Goal: Task Accomplishment & Management: Complete application form

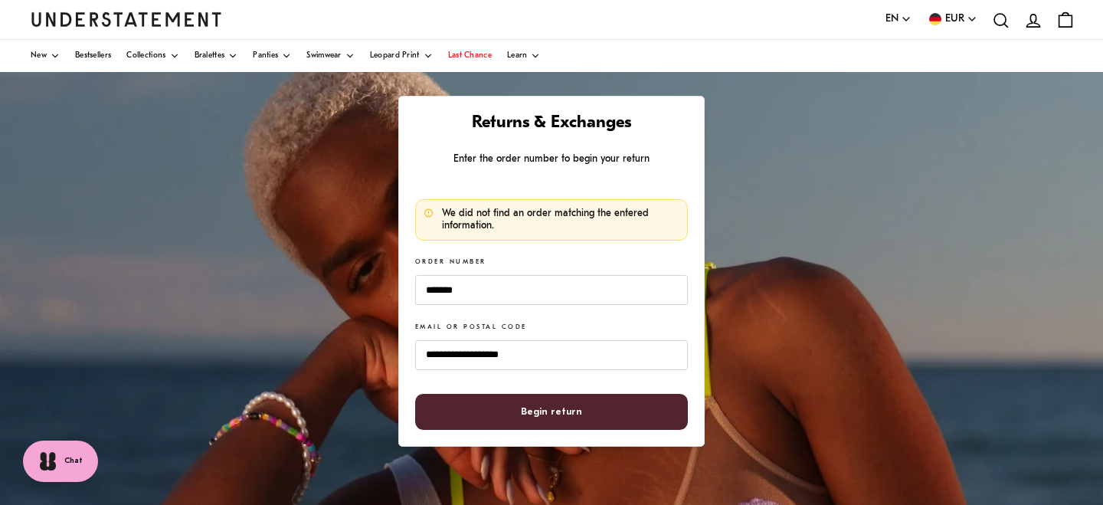
scroll to position [90, 0]
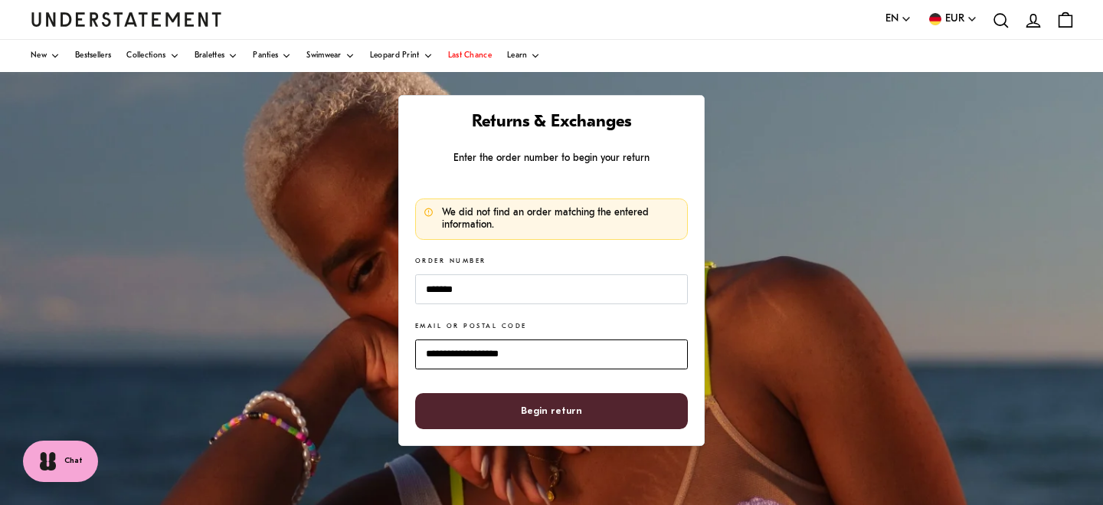
drag, startPoint x: 536, startPoint y: 352, endPoint x: 383, endPoint y: 350, distance: 153.2
click at [415, 350] on input "**********" at bounding box center [551, 354] width 273 height 30
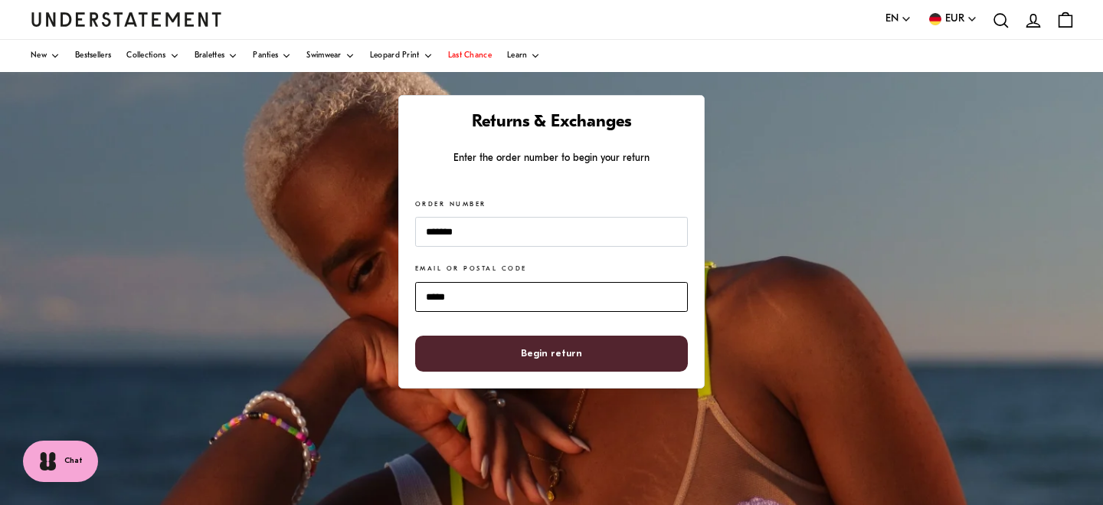
type input "*****"
click at [524, 360] on span "Begin return" at bounding box center [552, 353] width 240 height 34
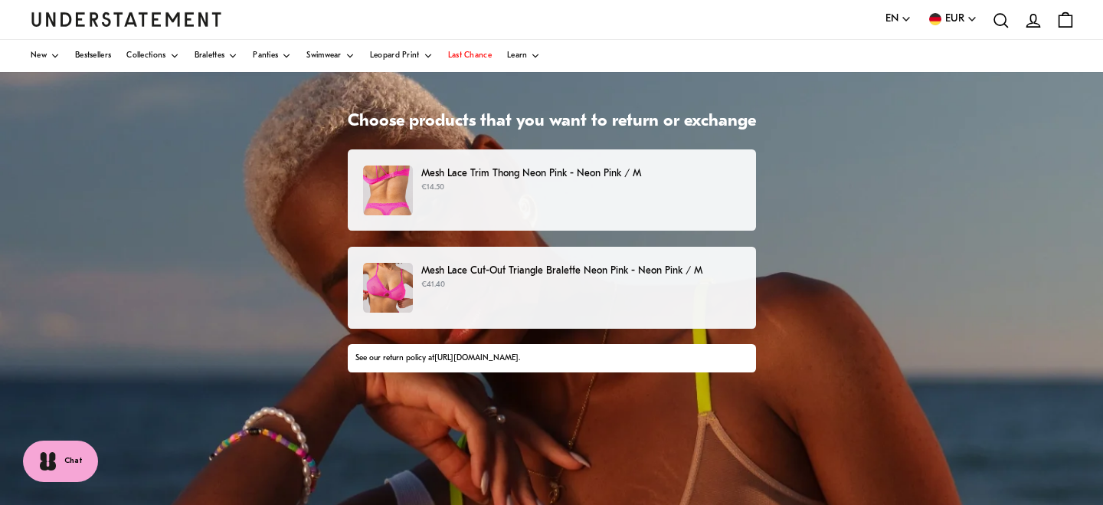
scroll to position [75, 0]
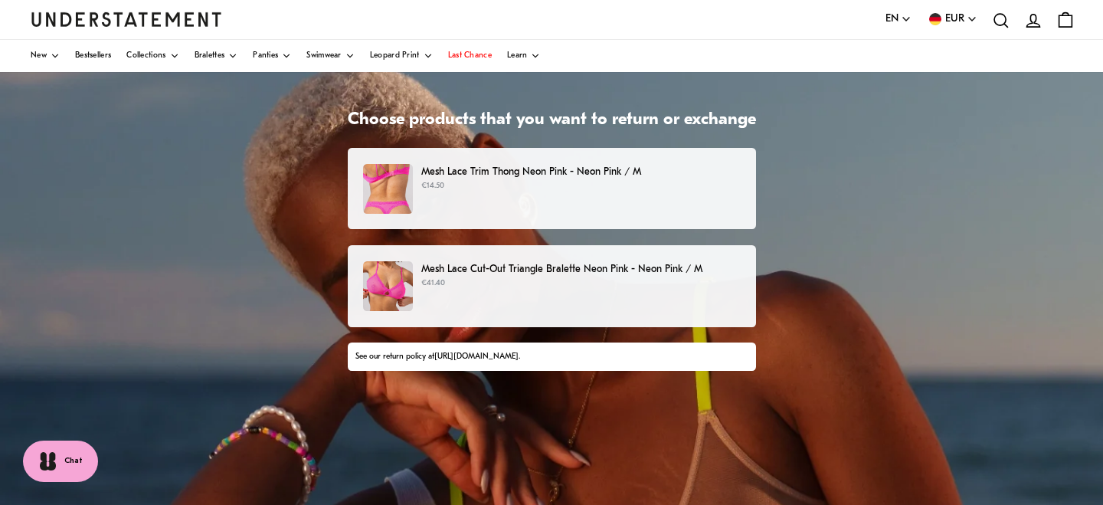
click at [583, 270] on p "Mesh Lace Cut-Out Triangle Bralette Neon Pink - Neon Pink / M" at bounding box center [580, 269] width 319 height 16
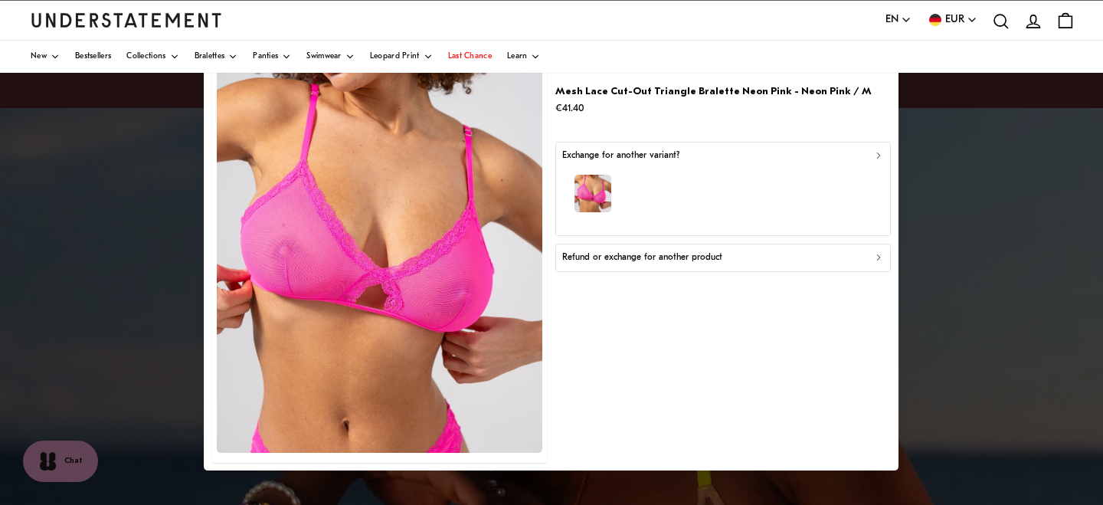
click at [712, 194] on div "button" at bounding box center [723, 195] width 322 height 67
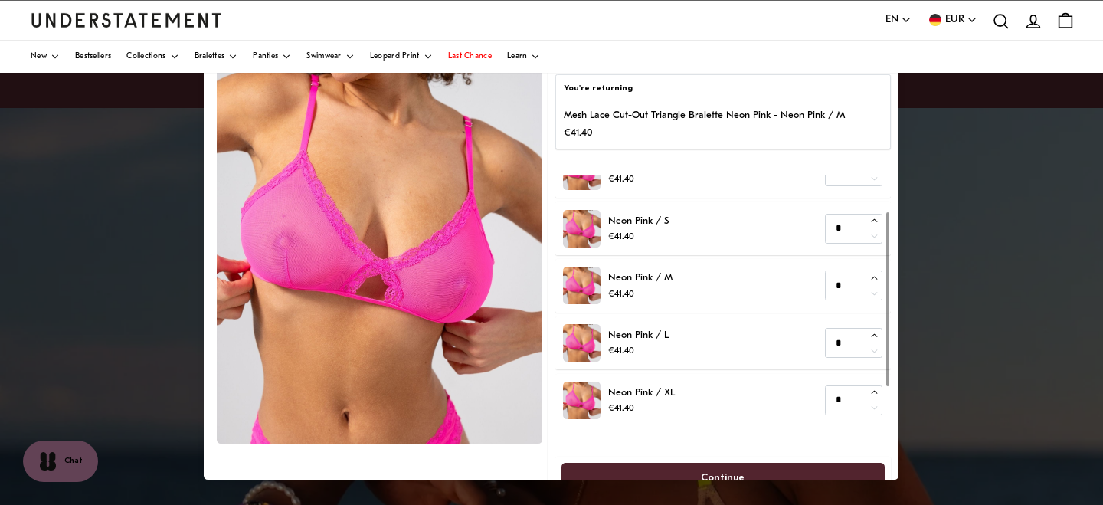
scroll to position [54, 0]
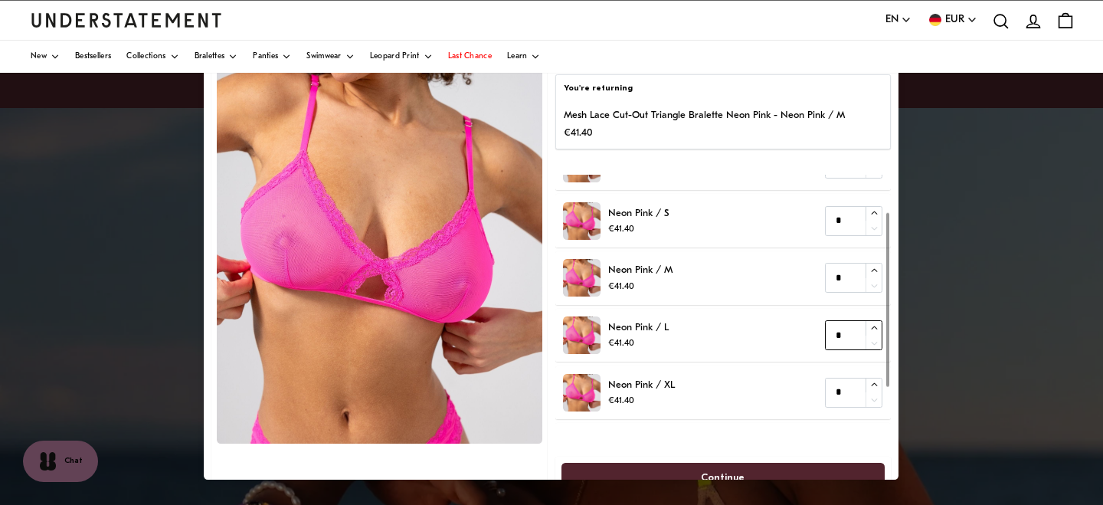
type input "*"
click at [876, 325] on icon "button" at bounding box center [874, 328] width 10 height 10
click at [790, 466] on span "Continue" at bounding box center [723, 477] width 290 height 28
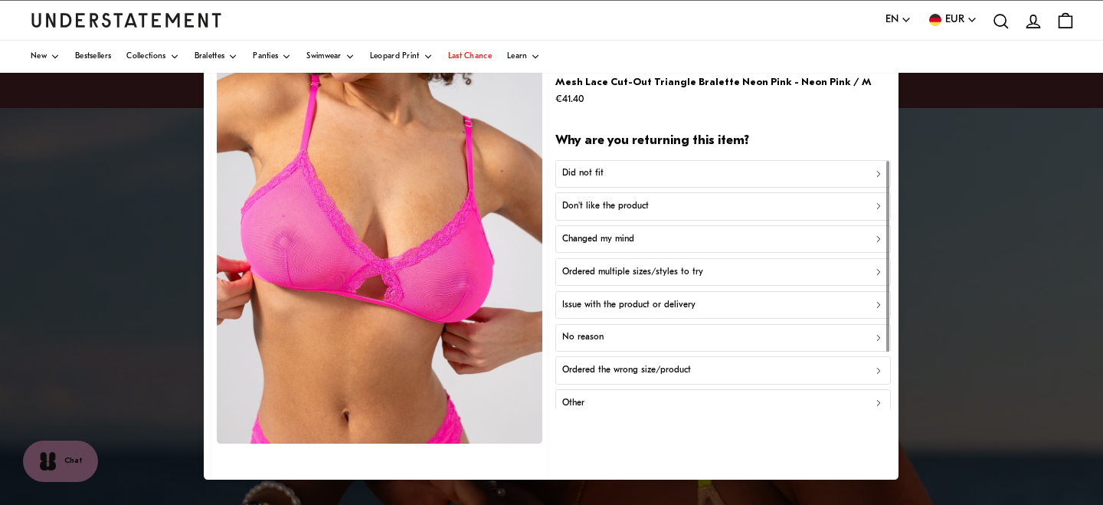
click at [611, 174] on div "Did not fit" at bounding box center [723, 173] width 322 height 15
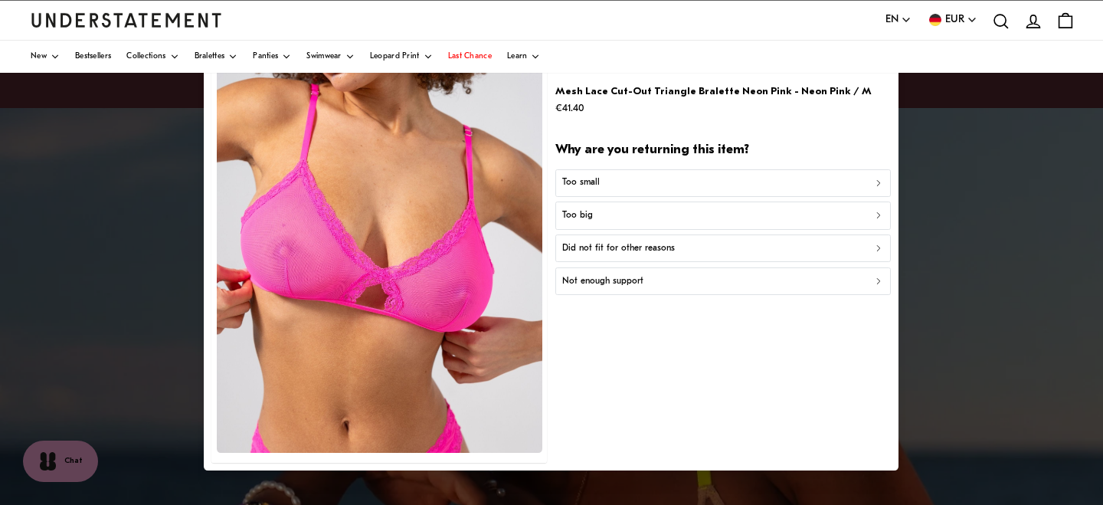
click at [656, 178] on div "Too small" at bounding box center [723, 182] width 322 height 15
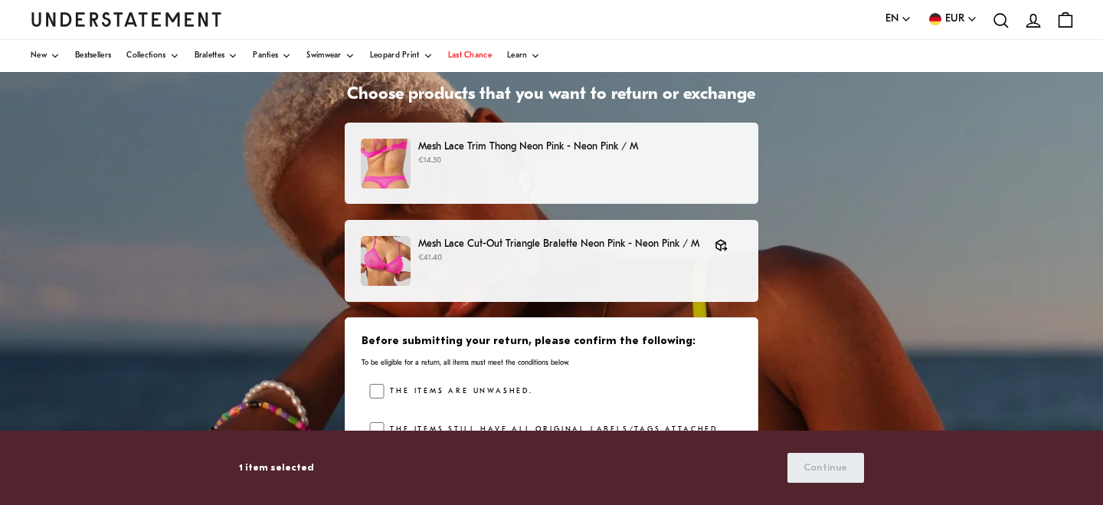
scroll to position [103, 0]
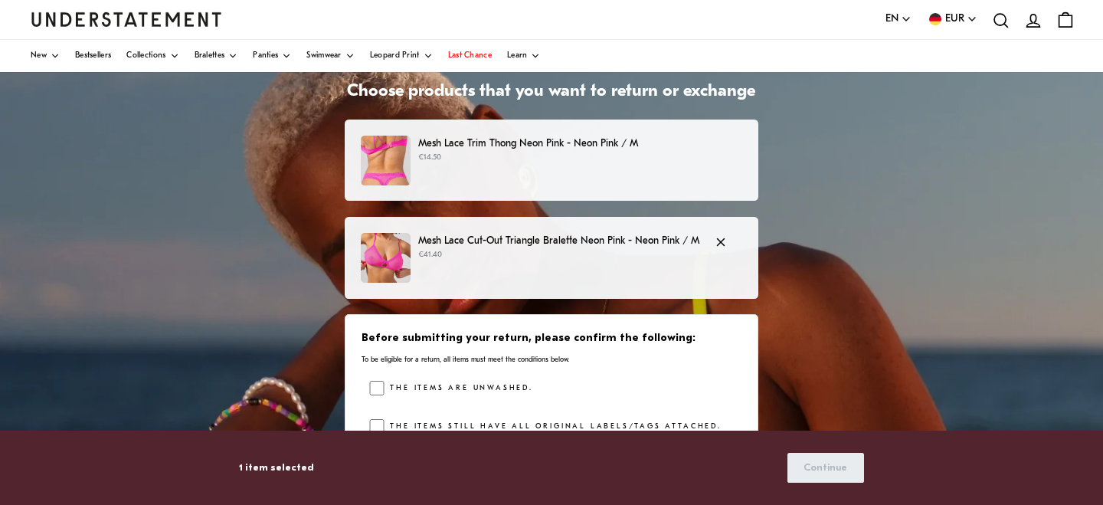
click at [652, 244] on p "Mesh Lace Cut-Out Triangle Bralette Neon Pink - Neon Pink / M" at bounding box center [558, 241] width 281 height 16
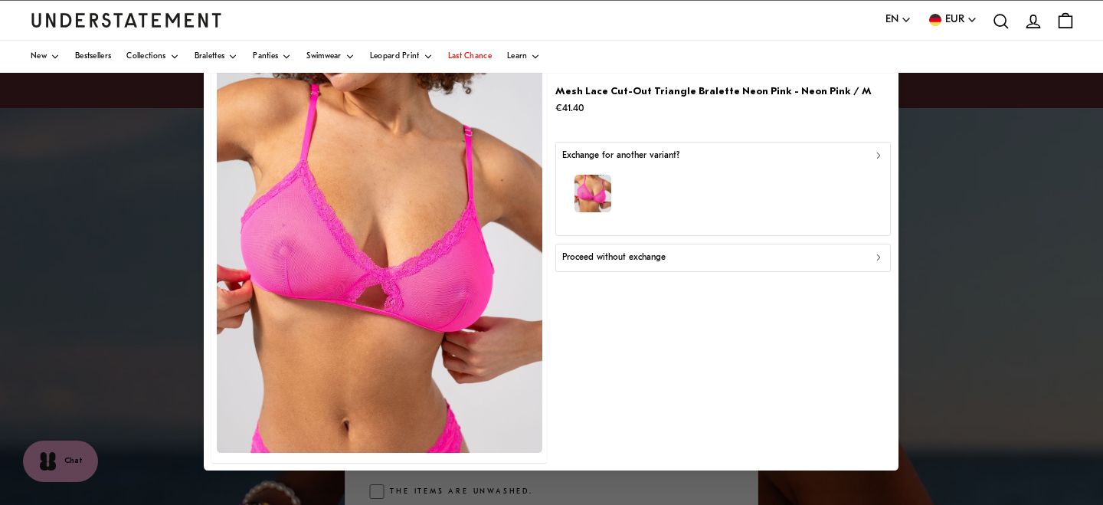
click at [969, 254] on div at bounding box center [551, 252] width 1103 height 505
click at [141, 215] on div at bounding box center [551, 252] width 1103 height 505
click at [135, 348] on div at bounding box center [551, 252] width 1103 height 505
click at [851, 167] on div "button" at bounding box center [723, 195] width 322 height 67
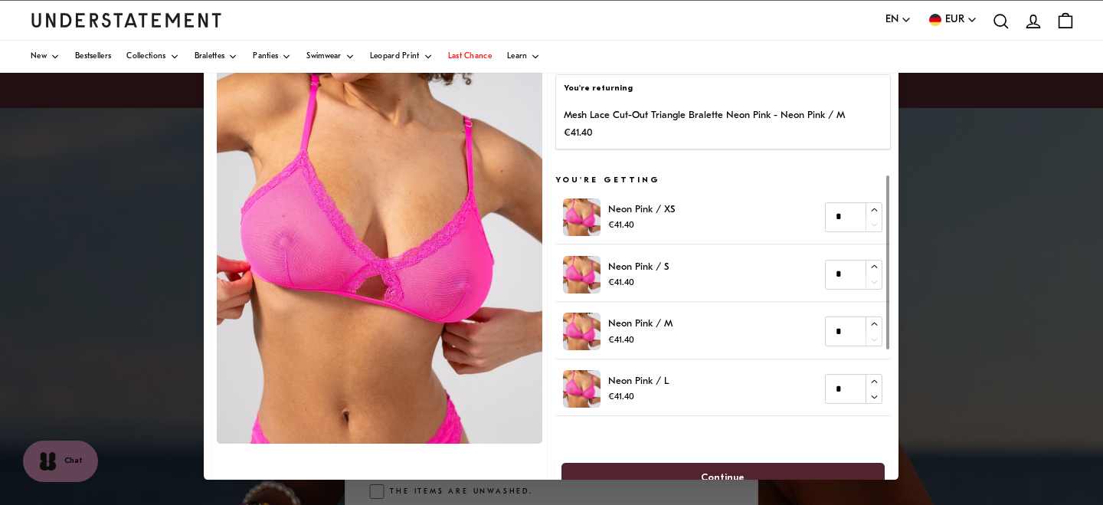
click at [751, 472] on span "Continue" at bounding box center [723, 477] width 290 height 28
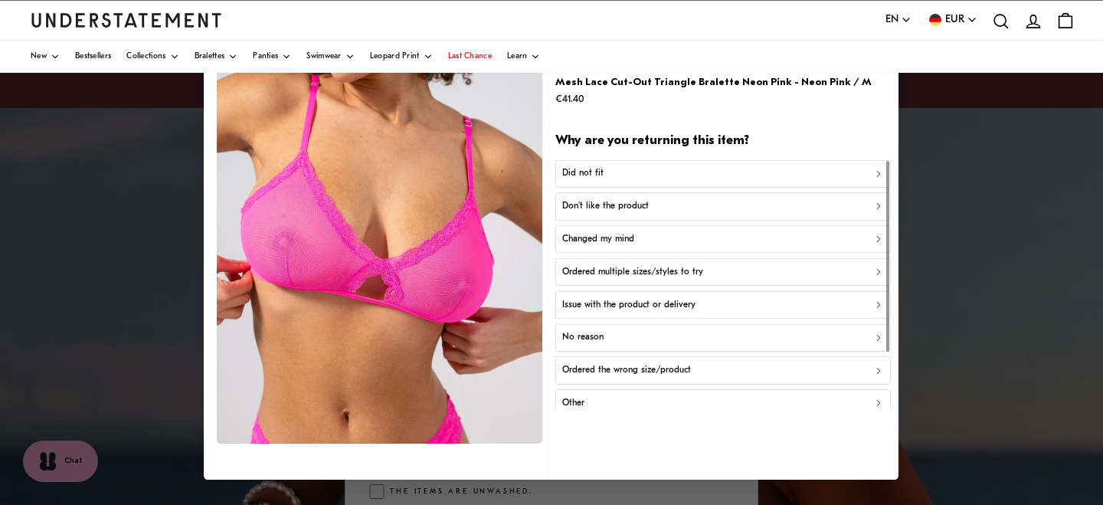
click at [644, 165] on button "Did not fit" at bounding box center [722, 173] width 335 height 28
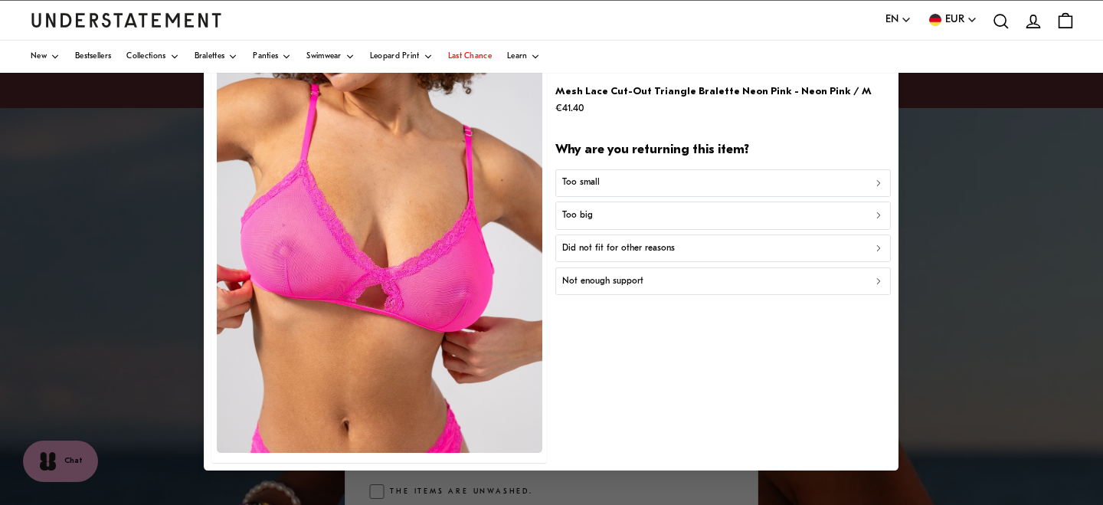
click at [646, 179] on div "Too small" at bounding box center [723, 182] width 322 height 15
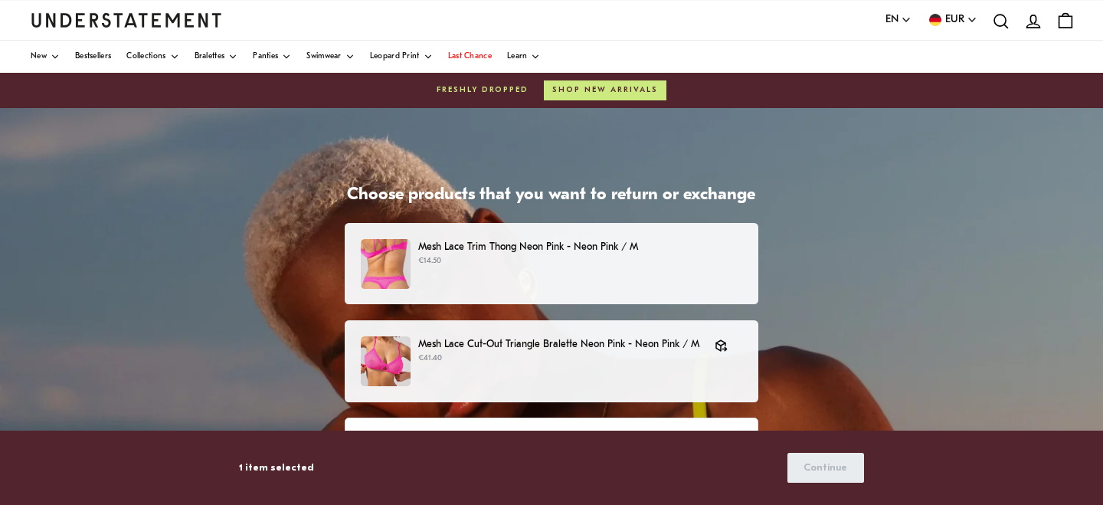
click at [628, 263] on p "€14.50" at bounding box center [580, 261] width 324 height 12
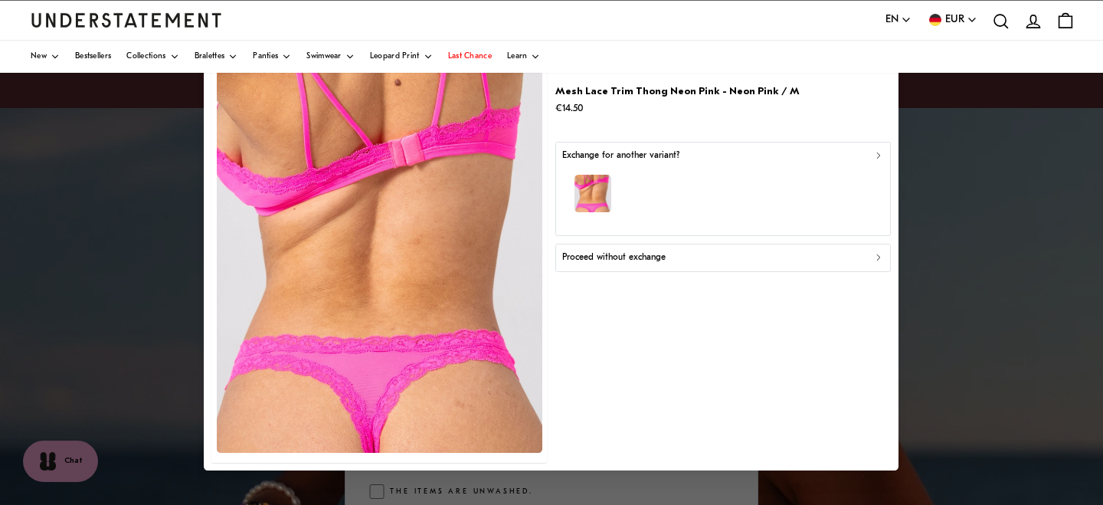
click at [778, 190] on div "button" at bounding box center [723, 195] width 322 height 67
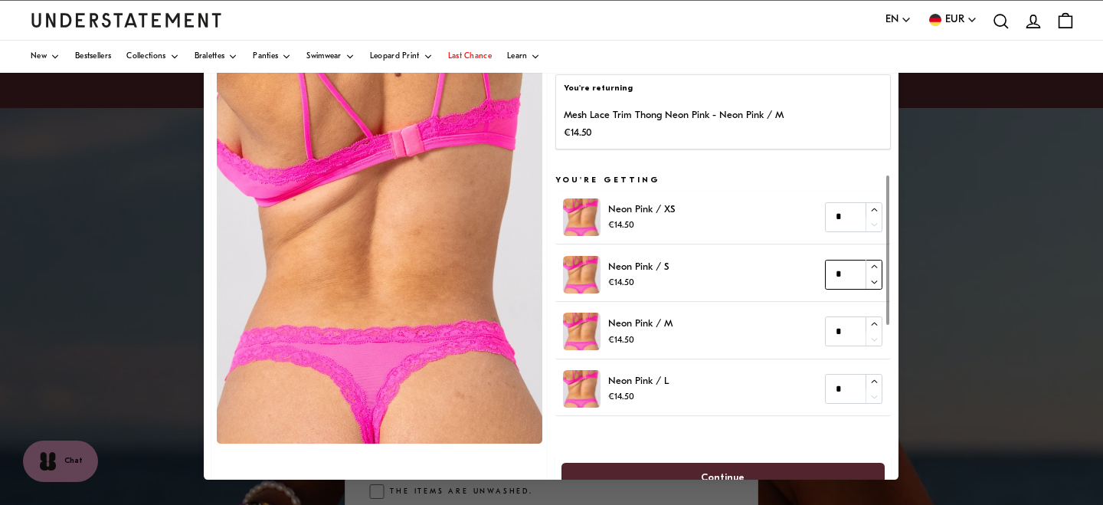
type input "*"
click at [873, 266] on icon "button" at bounding box center [874, 266] width 6 height 3
click at [802, 469] on span "Continue" at bounding box center [723, 477] width 290 height 28
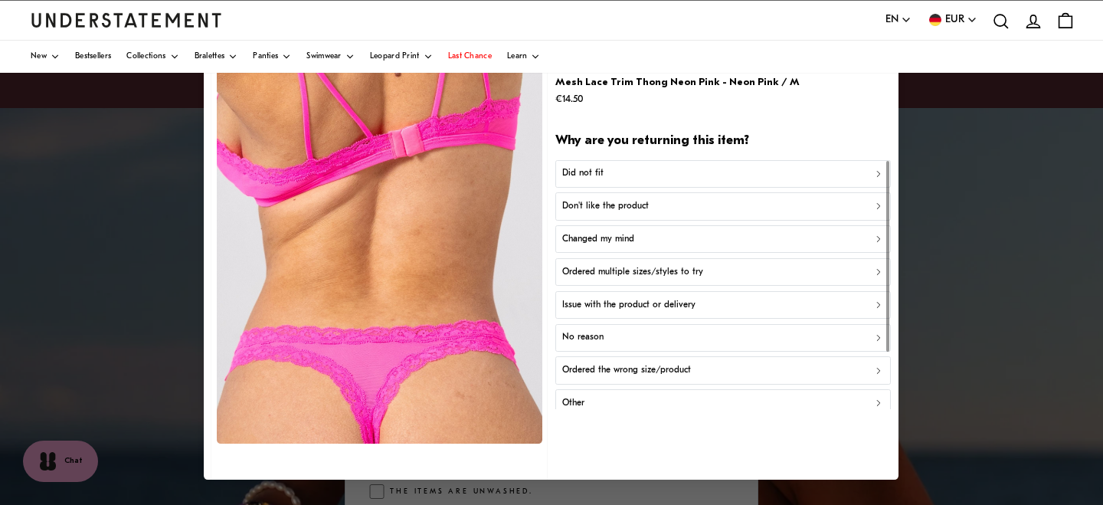
click at [607, 166] on button "Did not fit" at bounding box center [722, 173] width 335 height 28
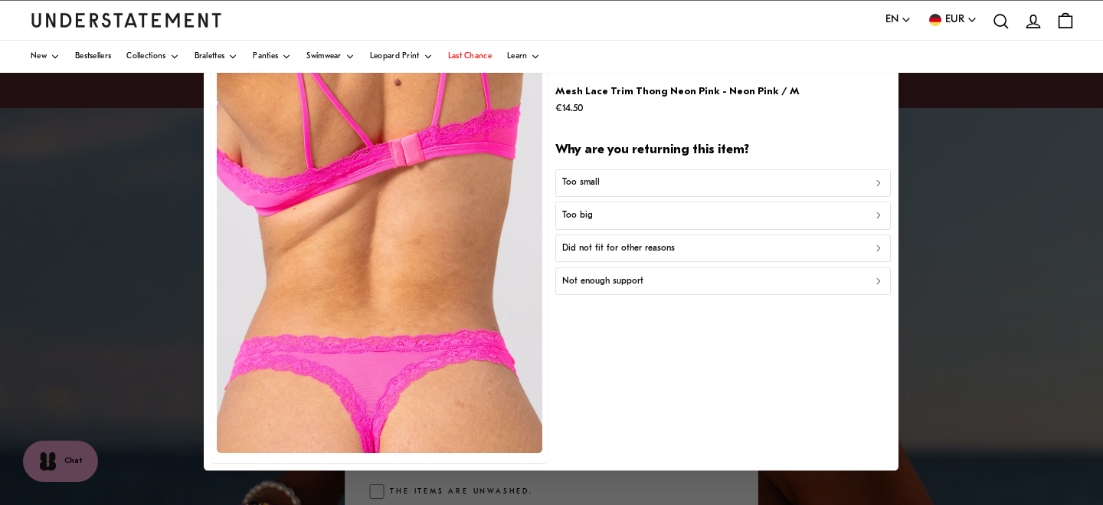
click at [608, 220] on div "Too big" at bounding box center [723, 215] width 322 height 15
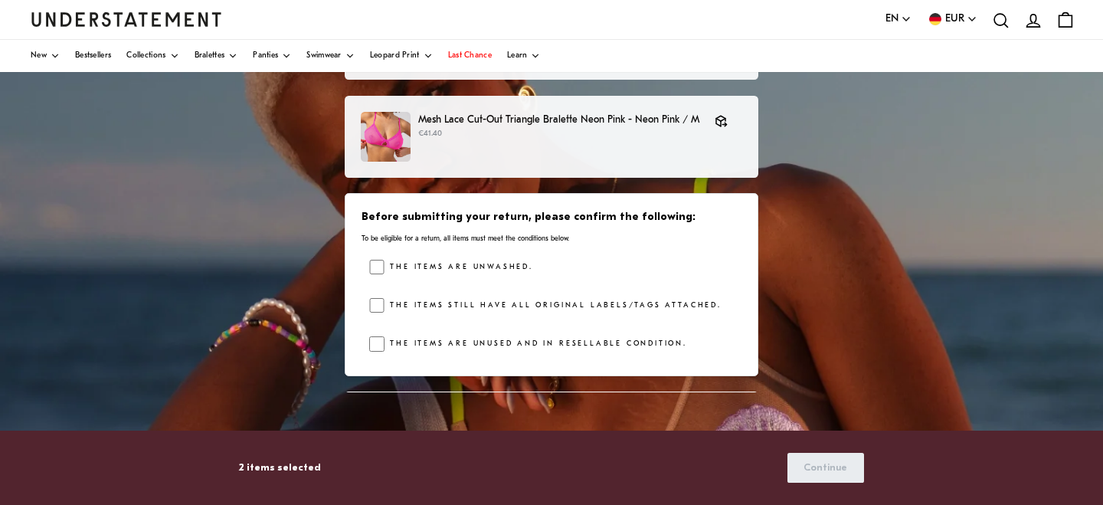
scroll to position [49, 0]
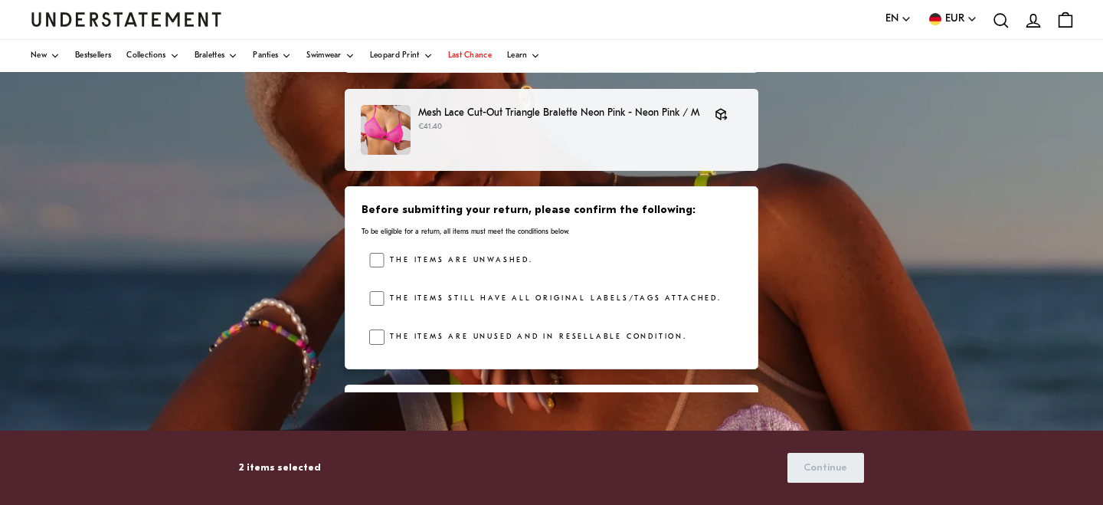
click at [384, 343] on label "The items are unused and in resellable condition." at bounding box center [535, 336] width 302 height 15
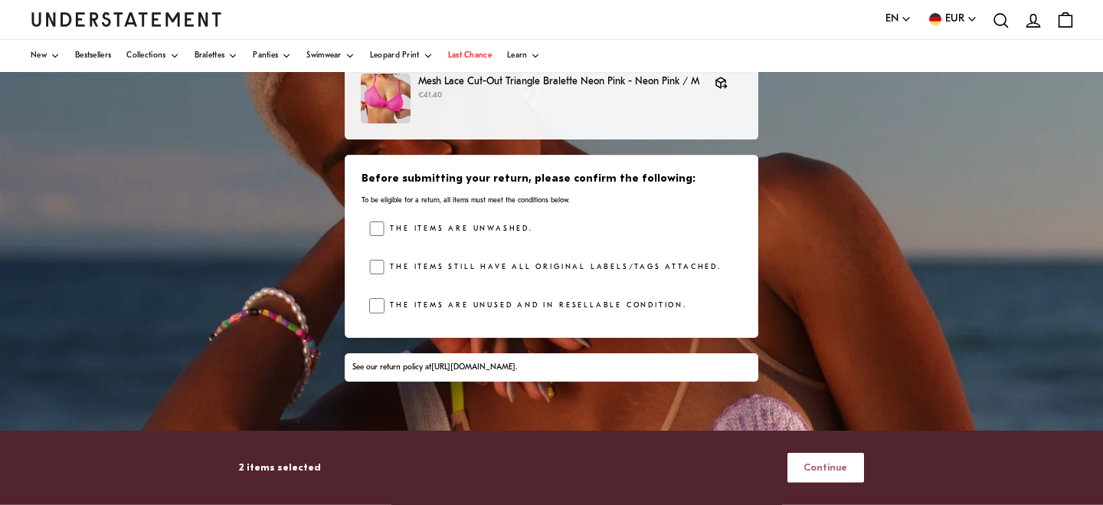
scroll to position [185, 0]
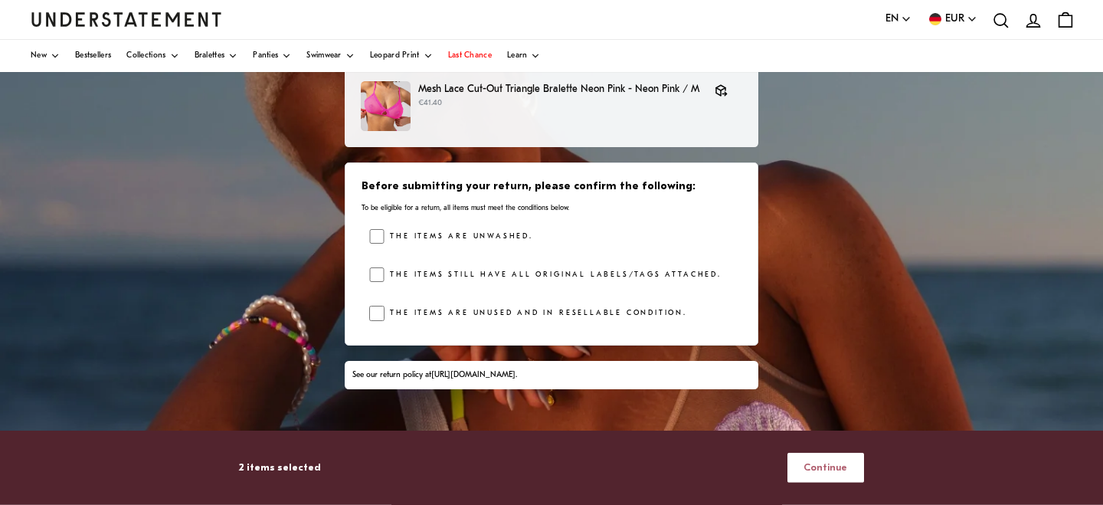
click at [833, 459] on span "Continue" at bounding box center [825, 467] width 44 height 28
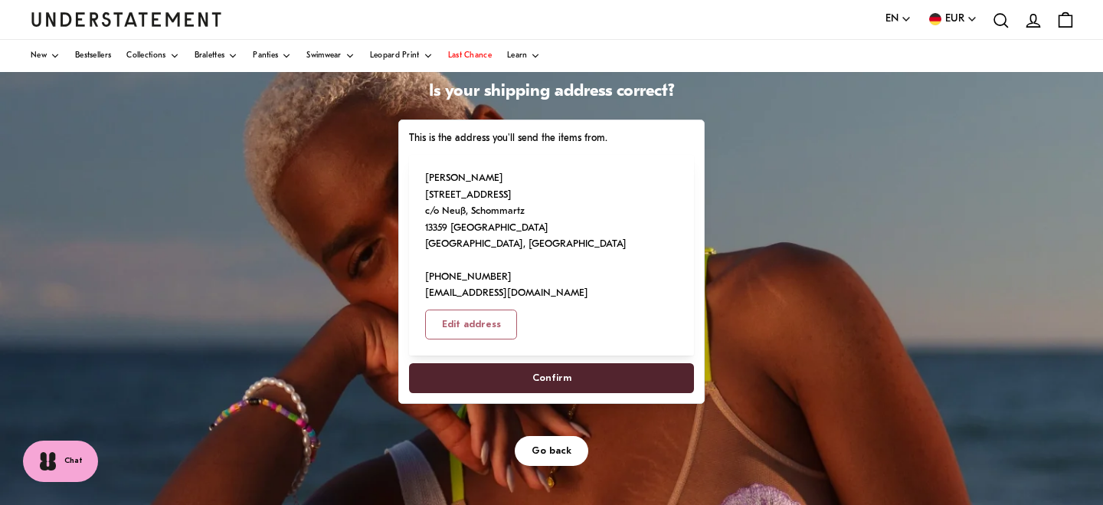
scroll to position [105, 0]
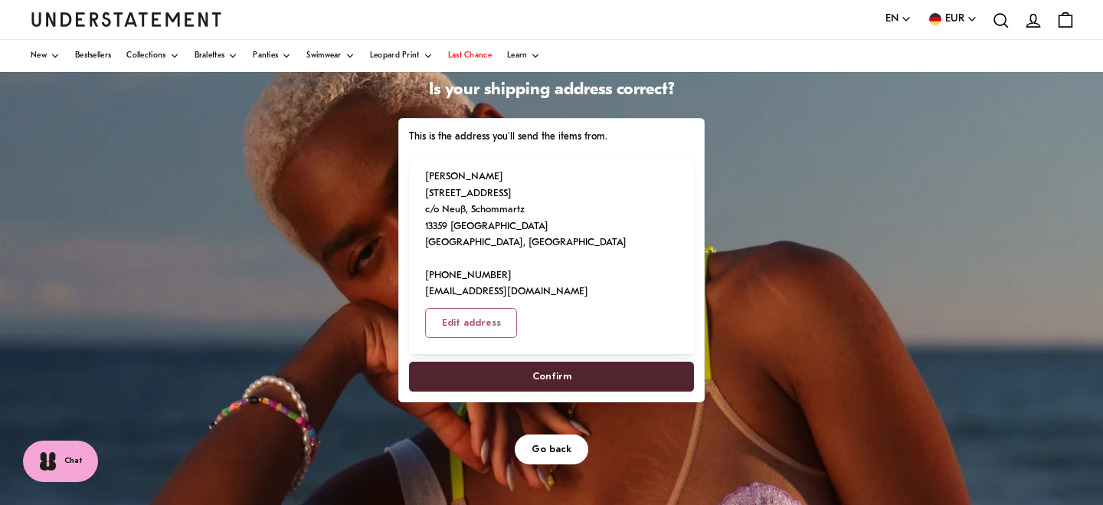
click at [563, 371] on span "Confirm" at bounding box center [551, 376] width 39 height 28
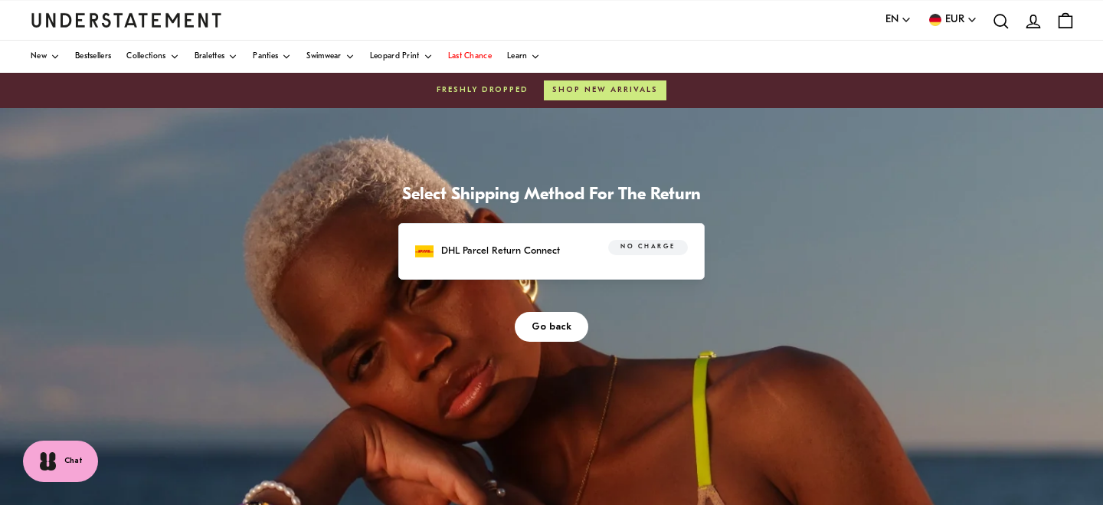
drag, startPoint x: 547, startPoint y: 328, endPoint x: 547, endPoint y: 227, distance: 101.8
click at [547, 227] on div "Select Shipping Method For The Return DHL Parcel Return Connect No charge Go ba…" at bounding box center [552, 263] width 322 height 157
click at [547, 227] on div "DHL Parcel Return Connect No charge" at bounding box center [551, 251] width 306 height 57
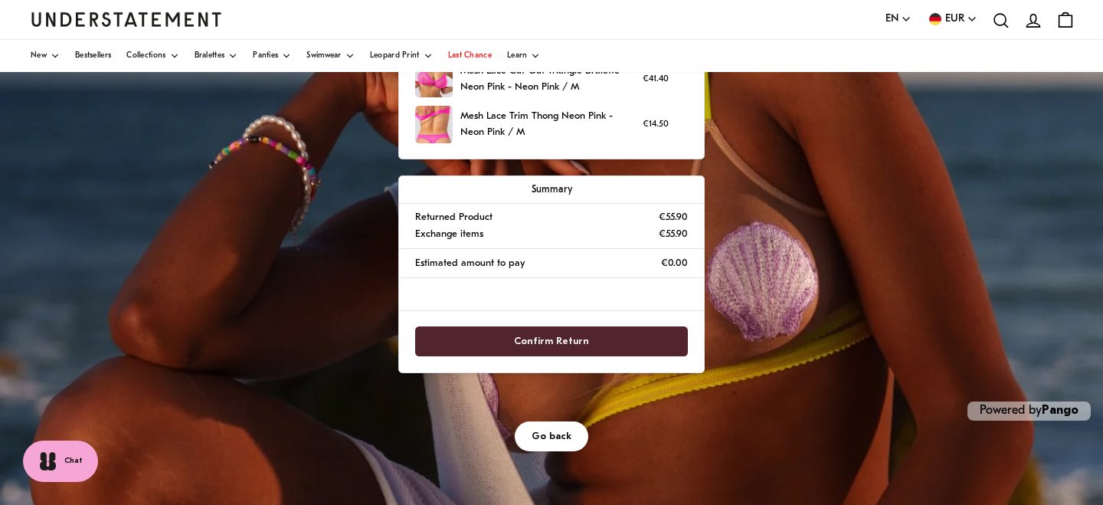
scroll to position [368, 0]
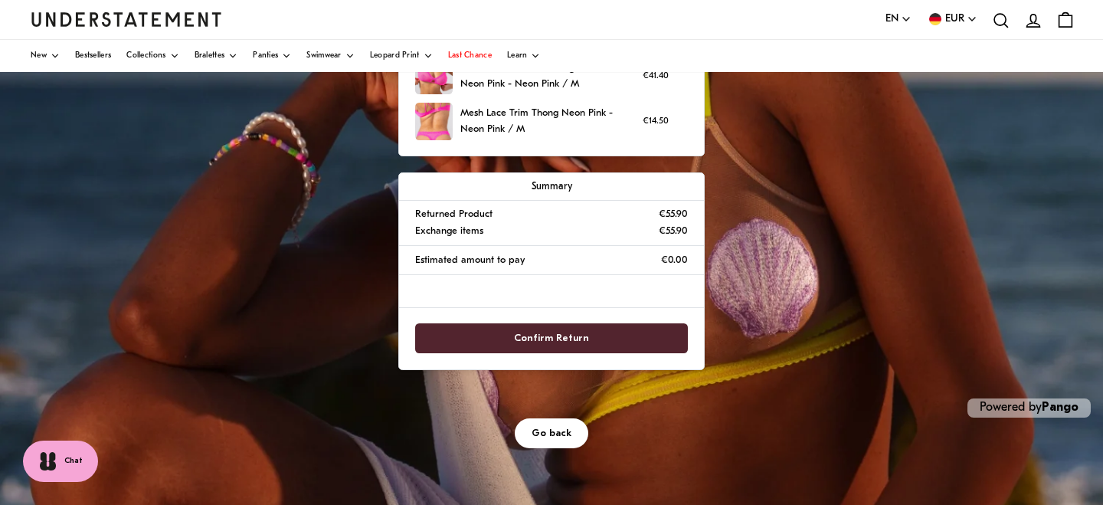
click at [577, 332] on span "Confirm Return" at bounding box center [551, 338] width 75 height 28
